Goal: Task Accomplishment & Management: Use online tool/utility

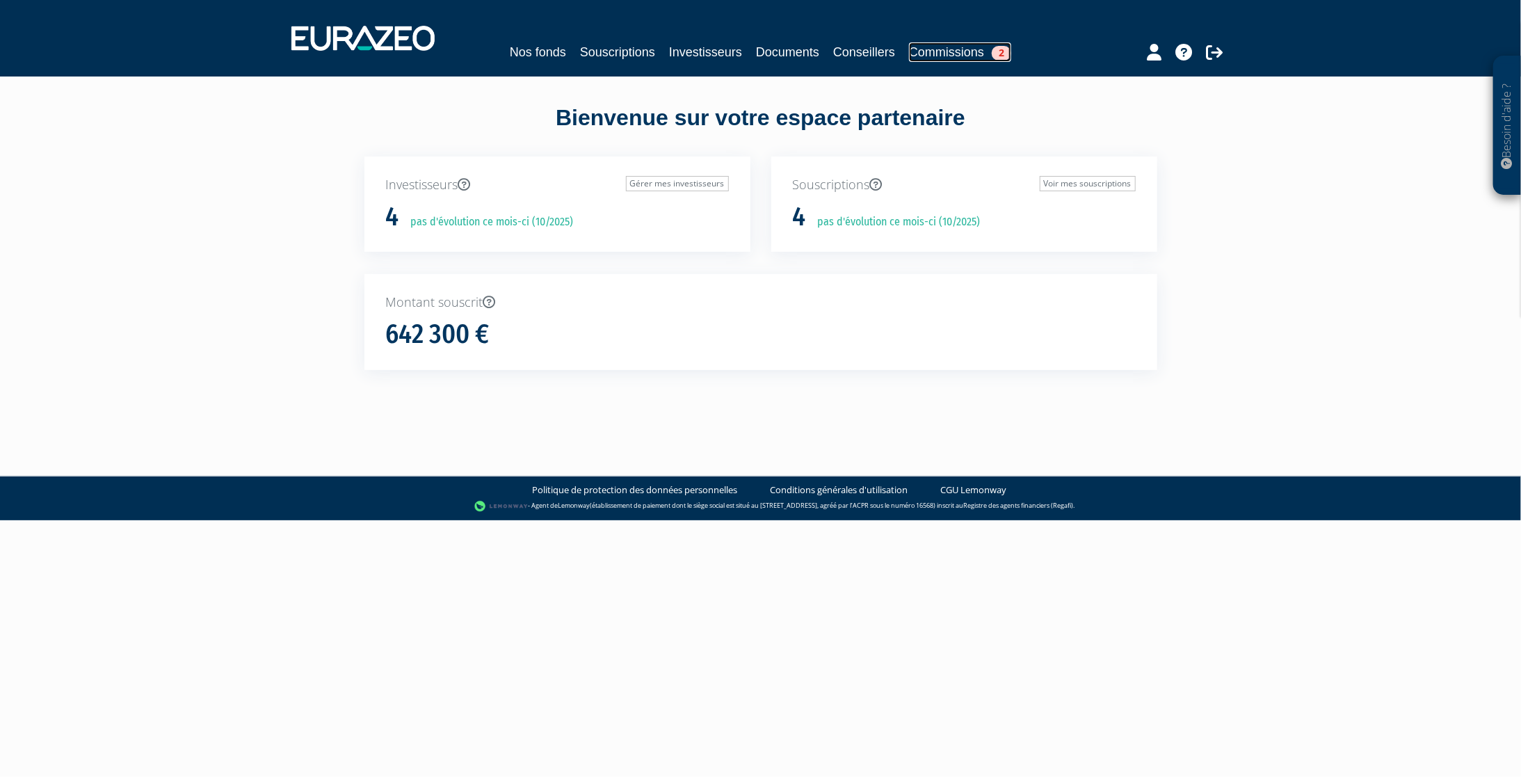
click at [911, 51] on link "Commissions 2" at bounding box center [960, 51] width 102 height 19
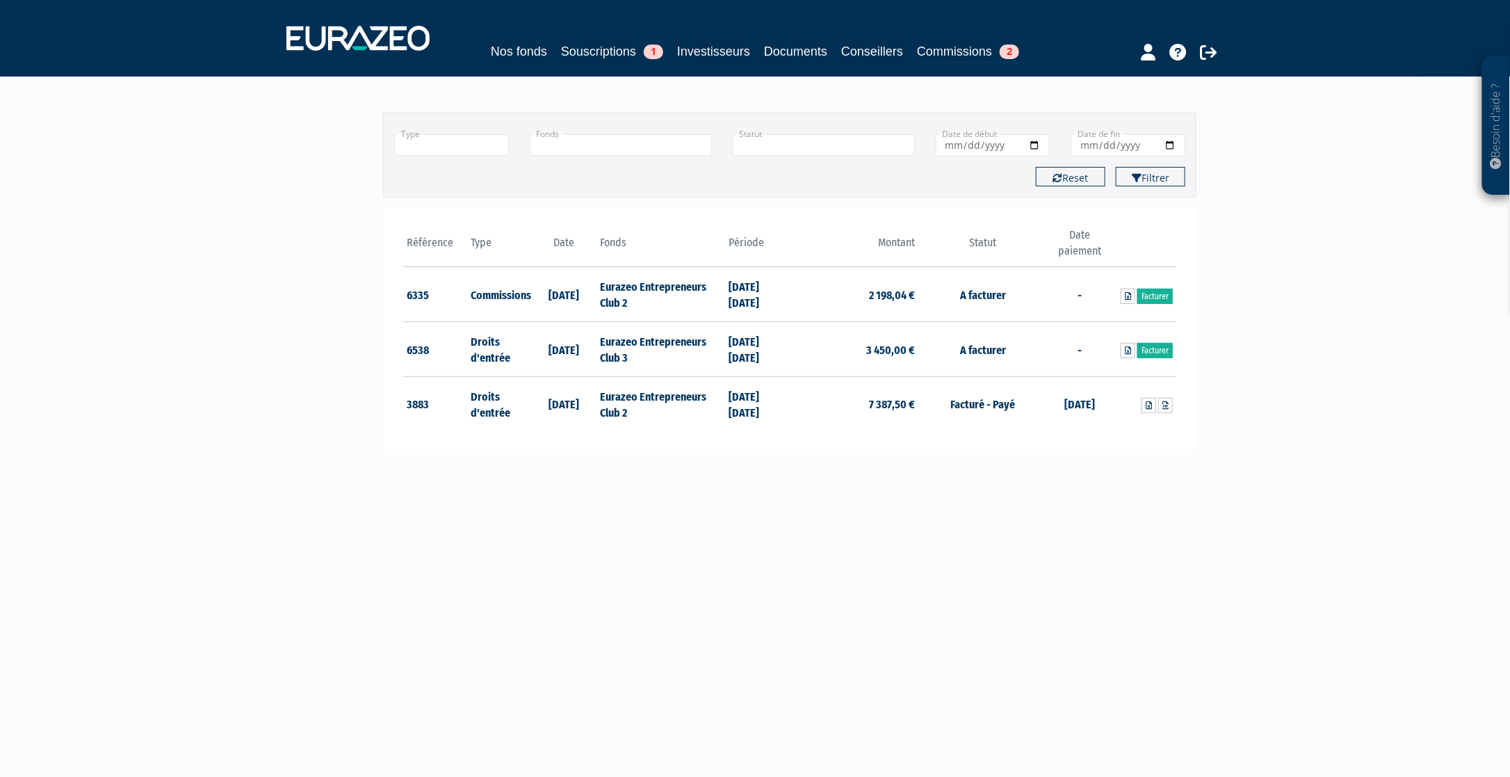
scroll to position [70, 0]
click at [1162, 349] on link "Facturer" at bounding box center [1154, 348] width 35 height 15
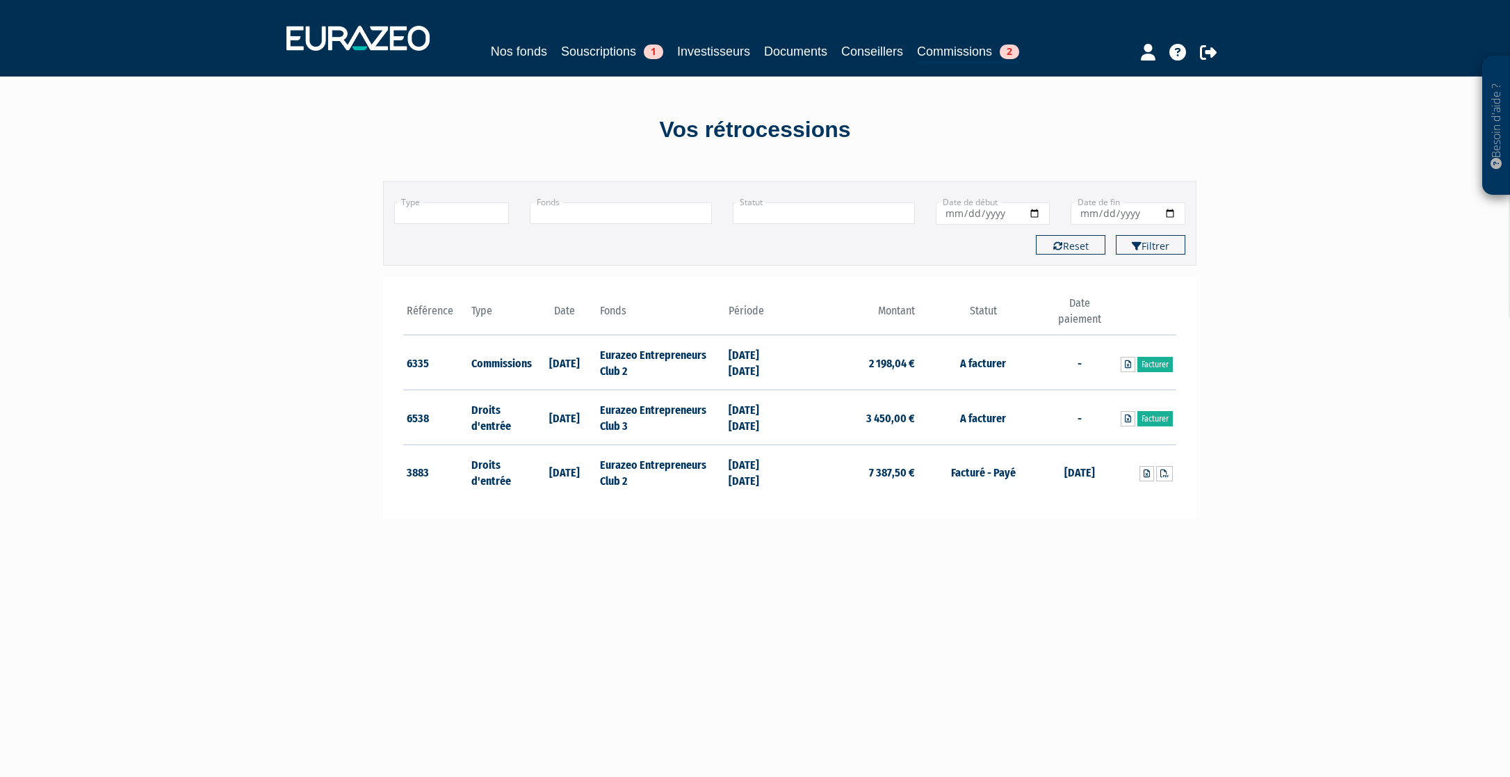
scroll to position [70, 0]
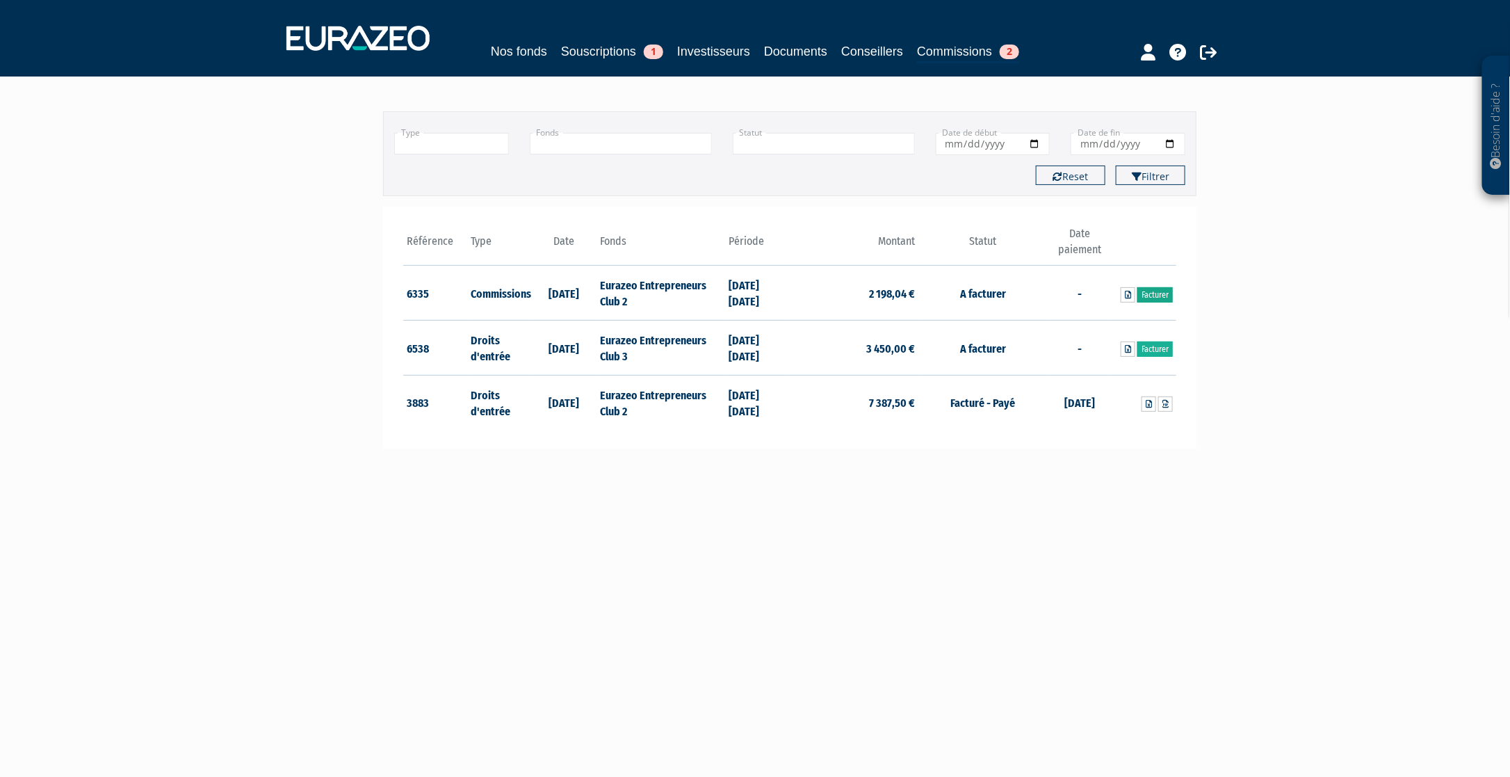
click at [1153, 291] on link "Facturer" at bounding box center [1154, 294] width 35 height 15
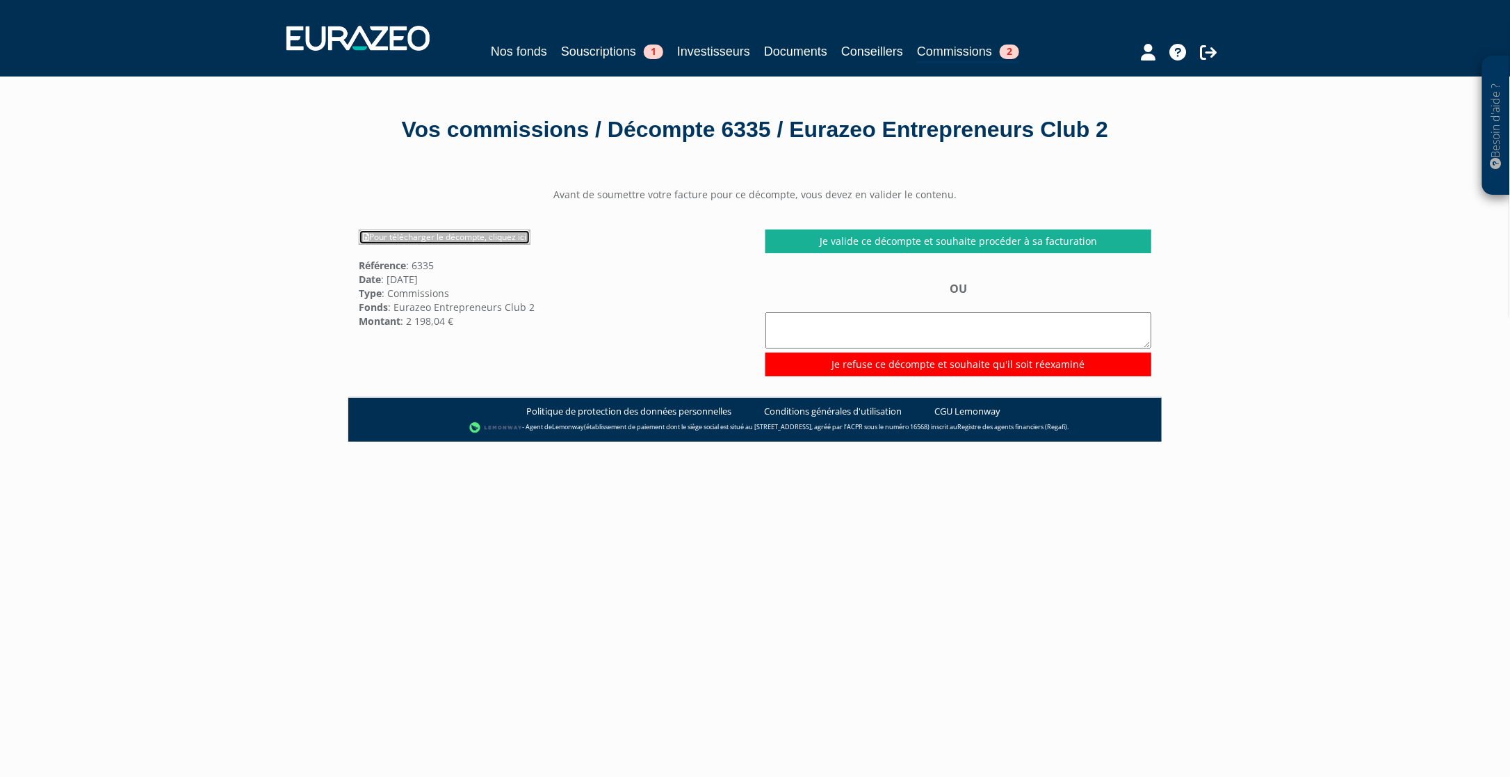
click at [485, 245] on link "Pour télécharger le décompte, cliquez ici" at bounding box center [445, 236] width 172 height 15
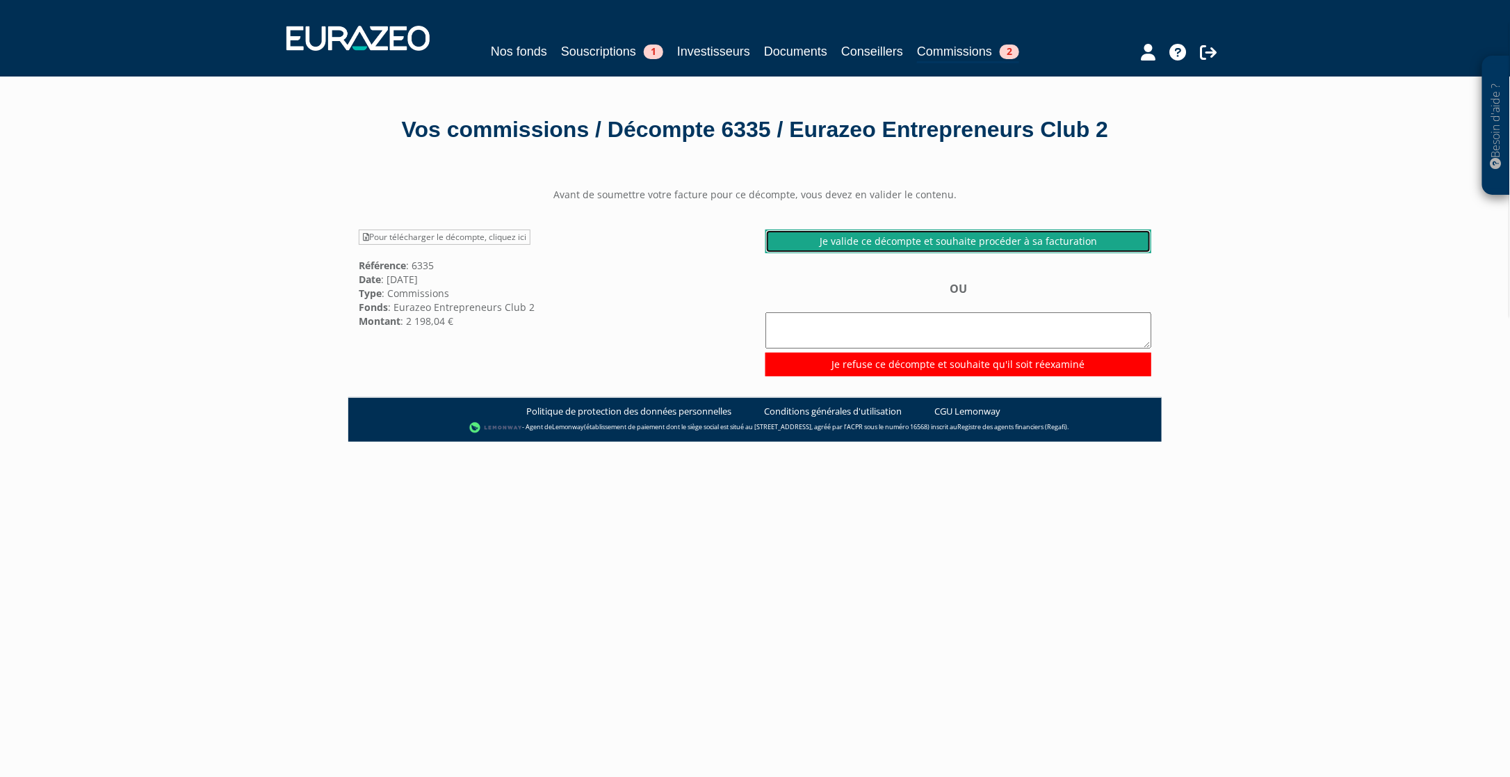
click at [968, 253] on link "Je valide ce décompte et souhaite procéder à sa facturation" at bounding box center [958, 241] width 386 height 24
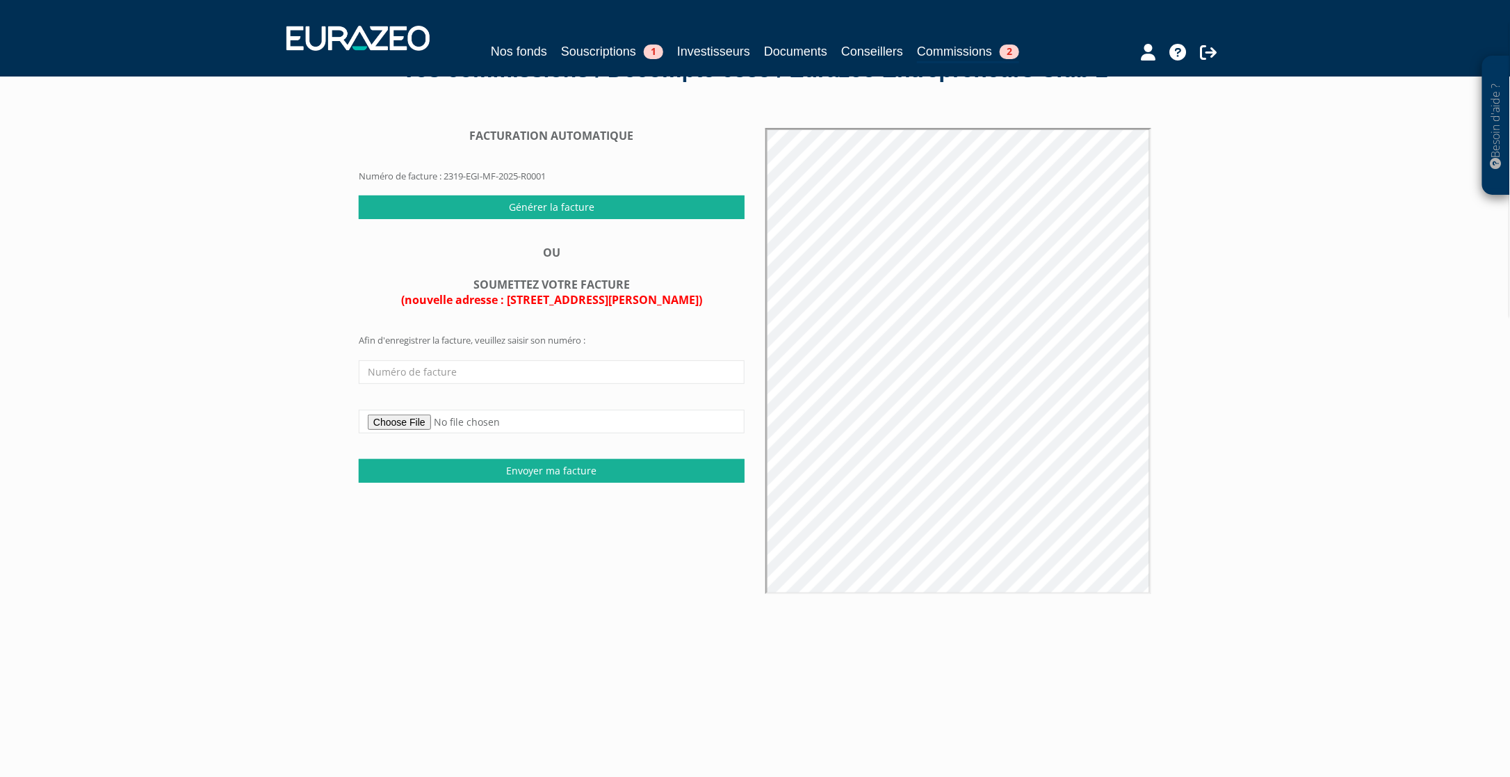
scroll to position [70, 0]
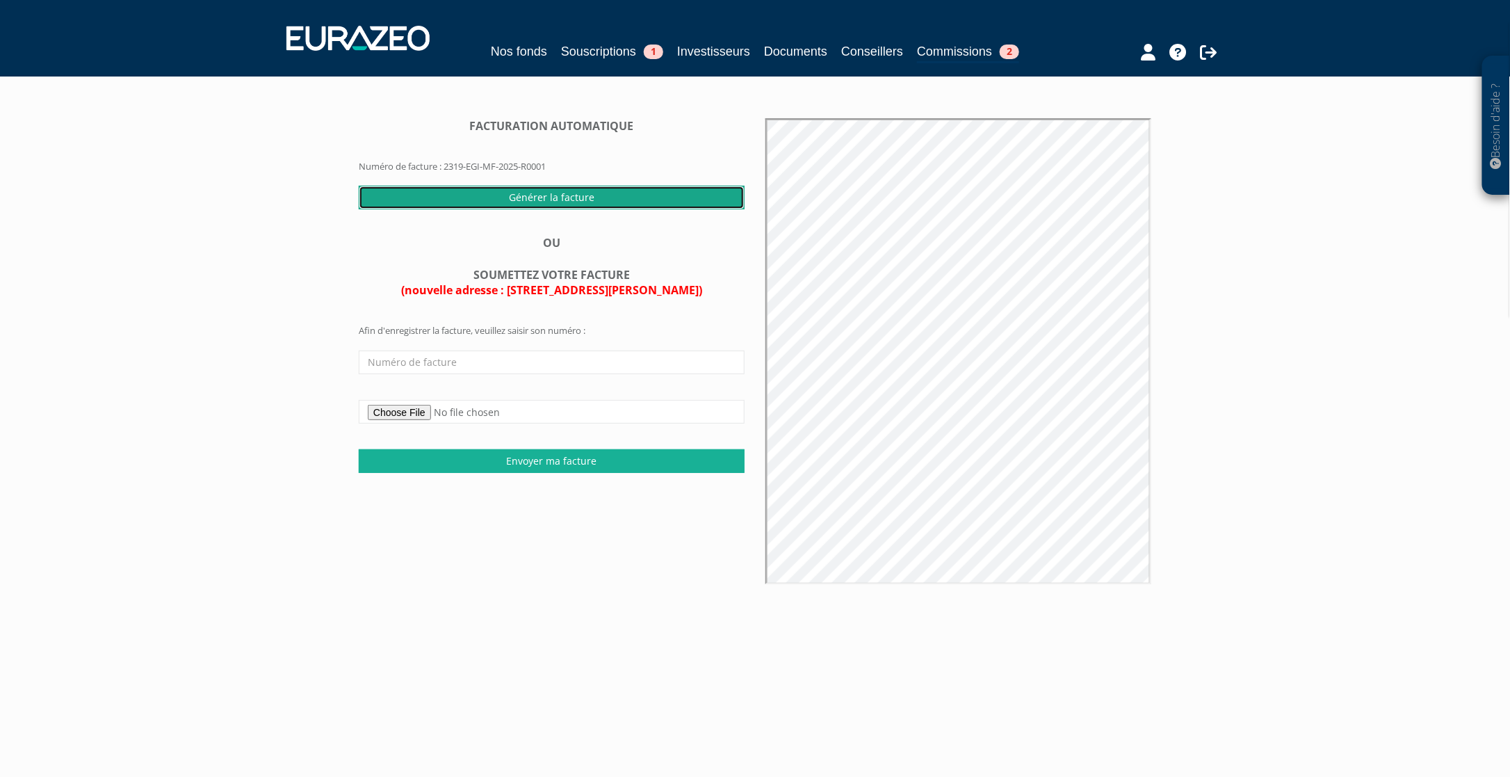
click at [596, 209] on input "Générer la facture" at bounding box center [552, 198] width 386 height 24
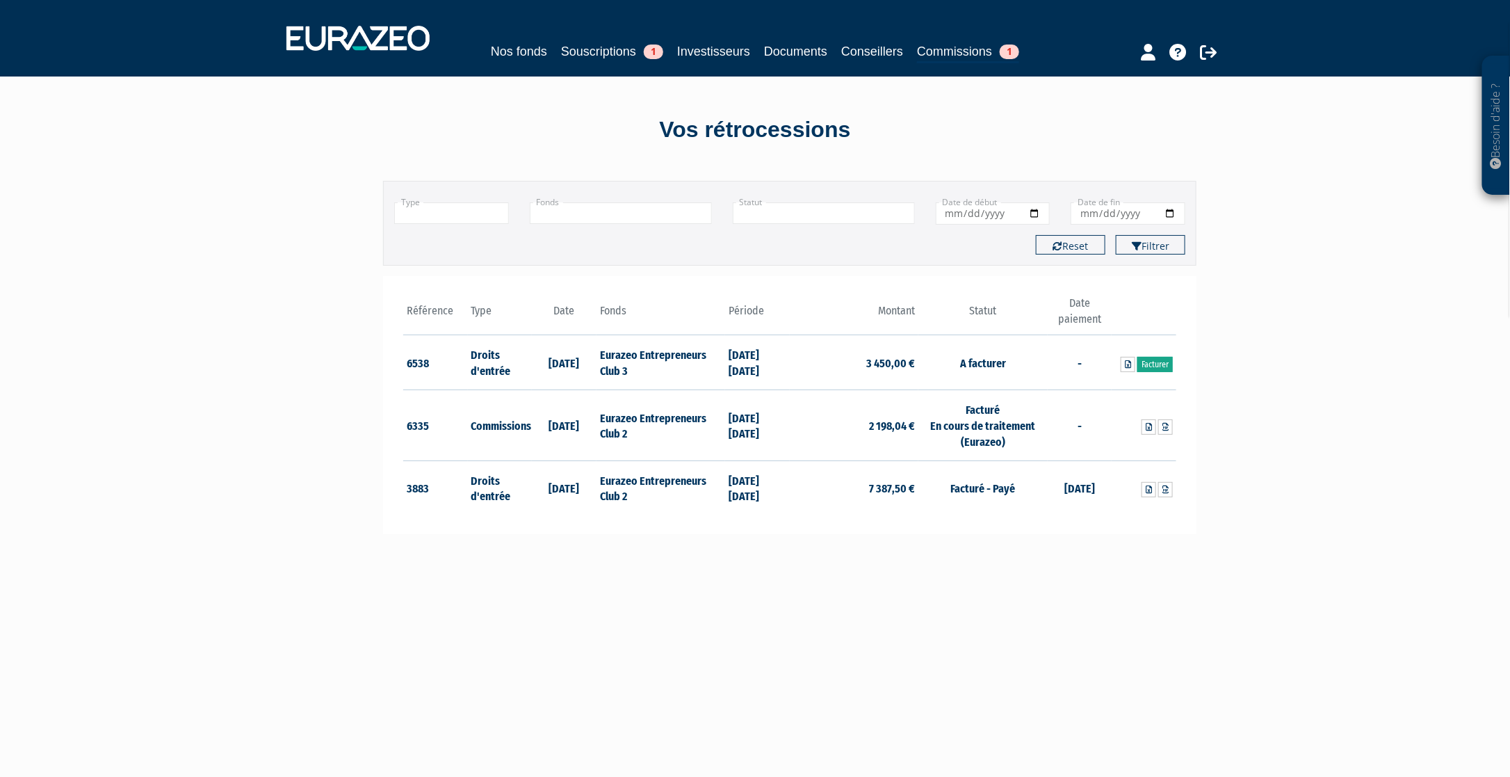
click at [1159, 357] on link "Facturer" at bounding box center [1154, 364] width 35 height 15
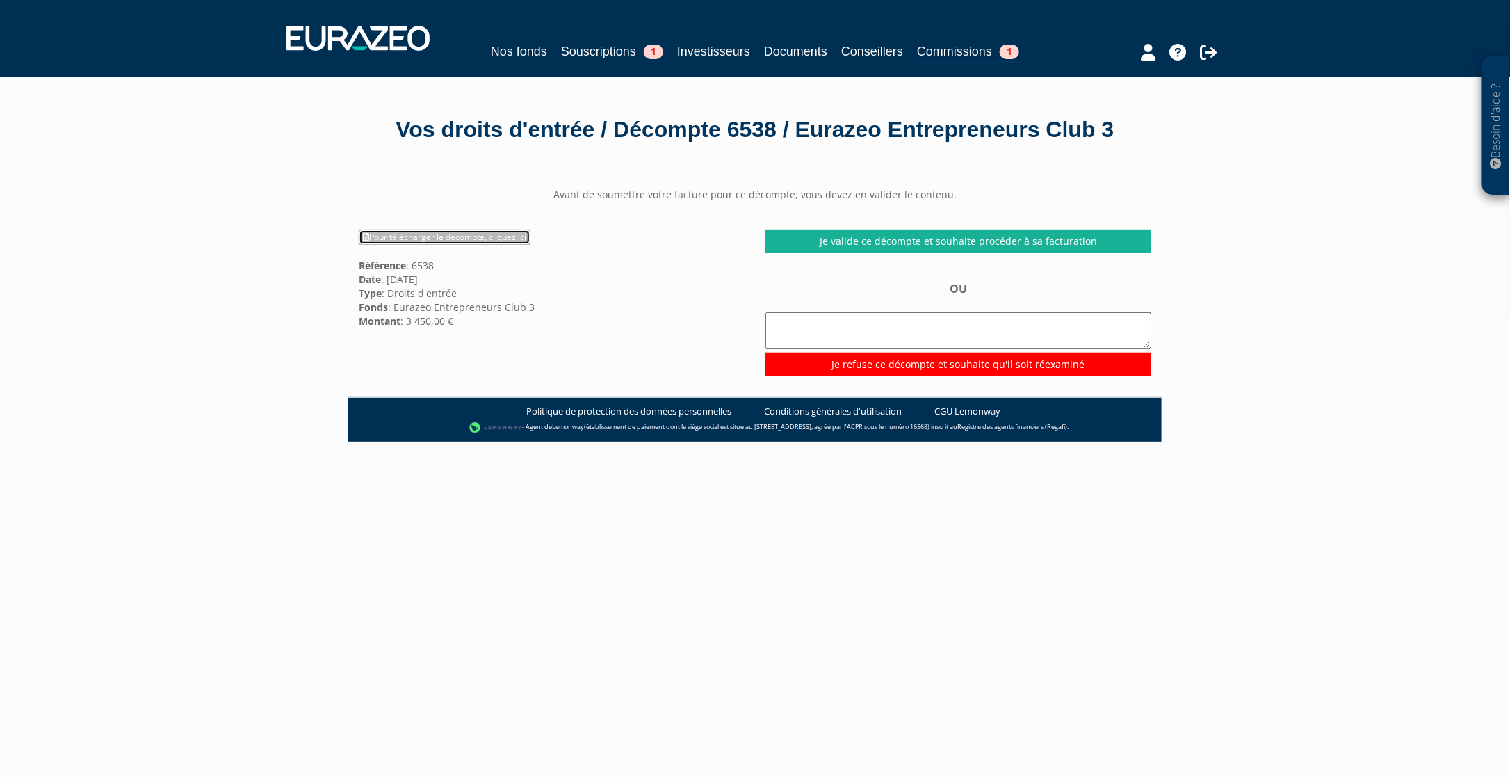
click at [505, 245] on link "Pour télécharger le décompte, cliquez ici" at bounding box center [445, 236] width 172 height 15
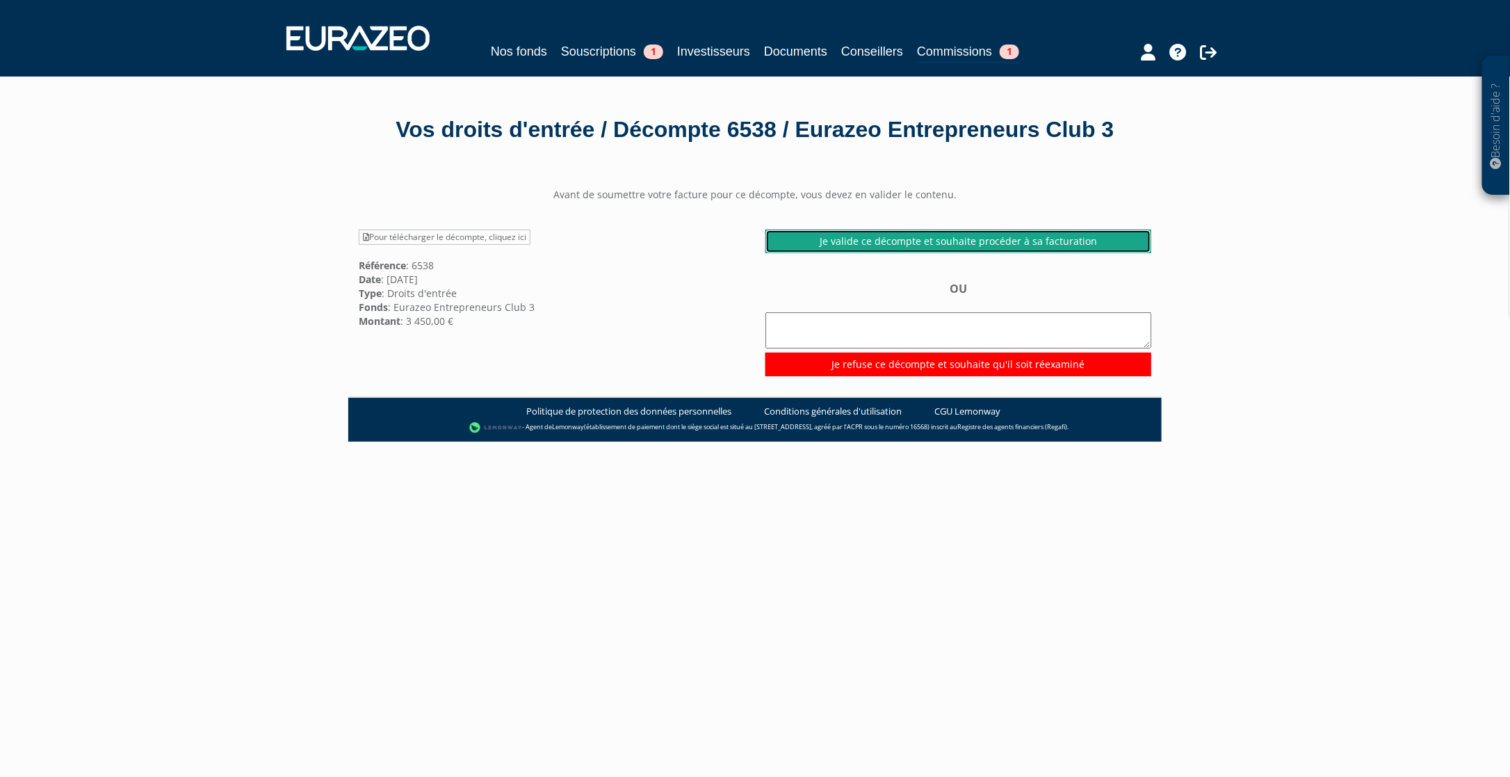
drag, startPoint x: 856, startPoint y: 273, endPoint x: 857, endPoint y: 289, distance: 16.0
click at [856, 253] on link "Je valide ce décompte et souhaite procéder à sa facturation" at bounding box center [958, 241] width 386 height 24
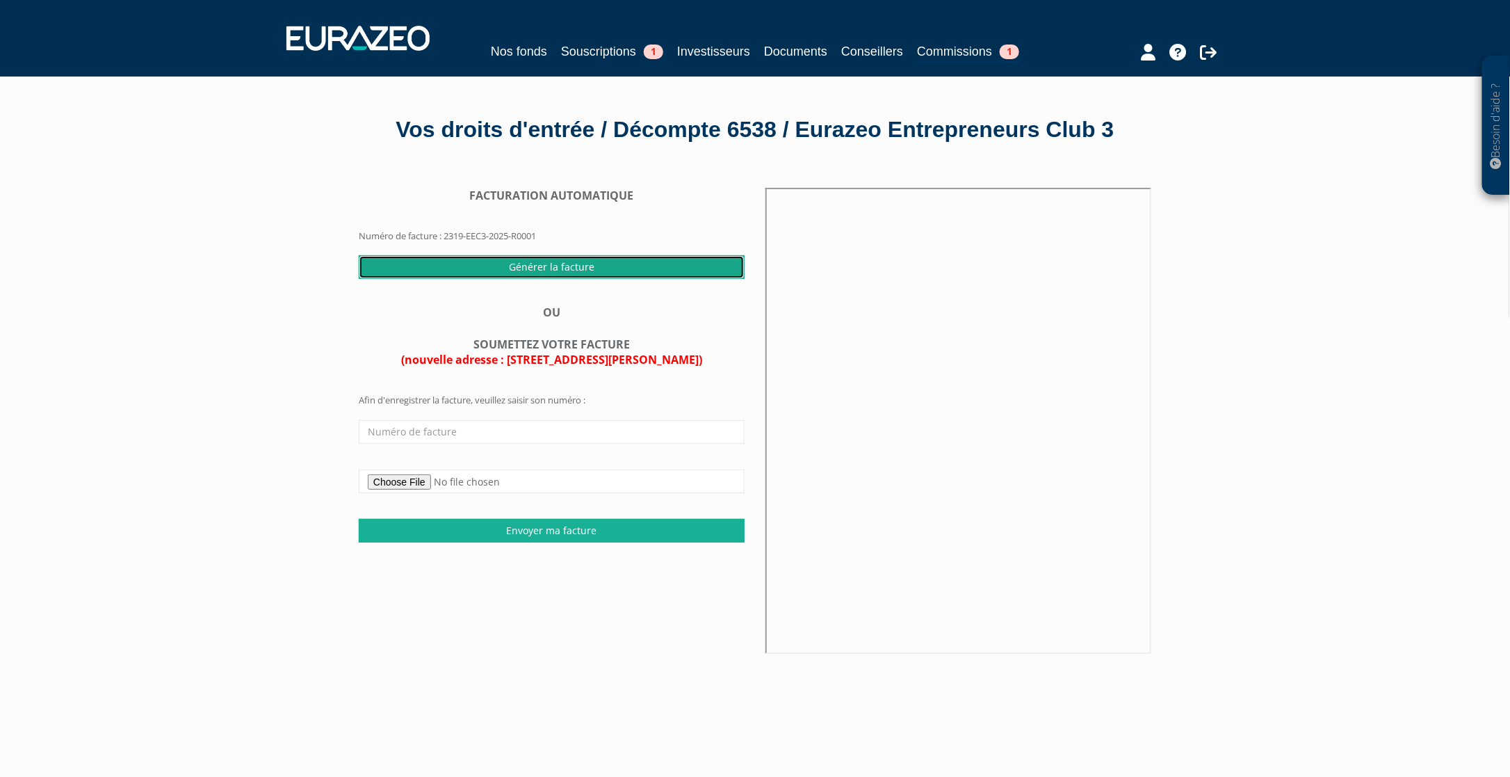
click at [526, 279] on input "Générer la facture" at bounding box center [552, 267] width 386 height 24
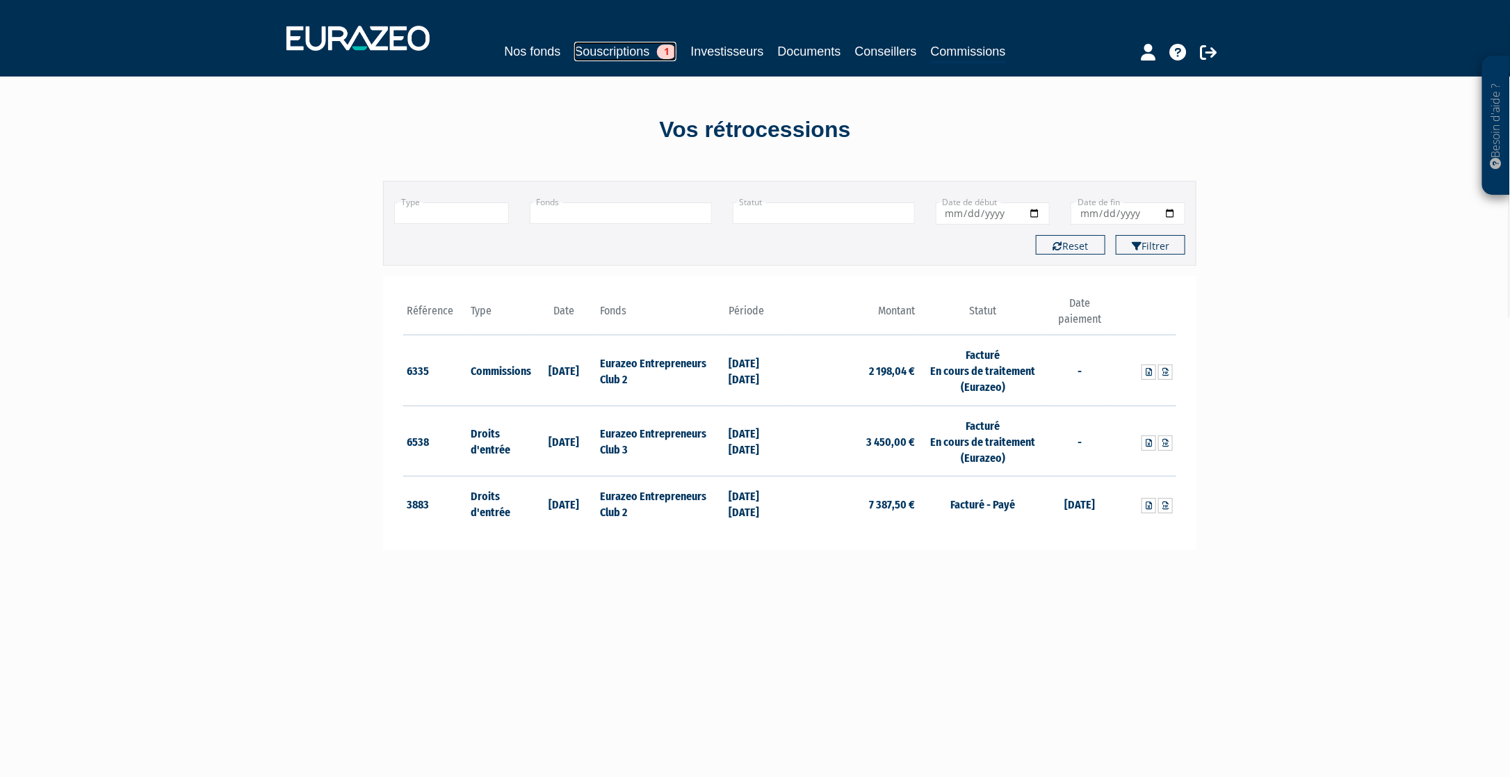
click at [590, 46] on link "Souscriptions 1" at bounding box center [625, 51] width 102 height 19
